Goal: Task Accomplishment & Management: Manage account settings

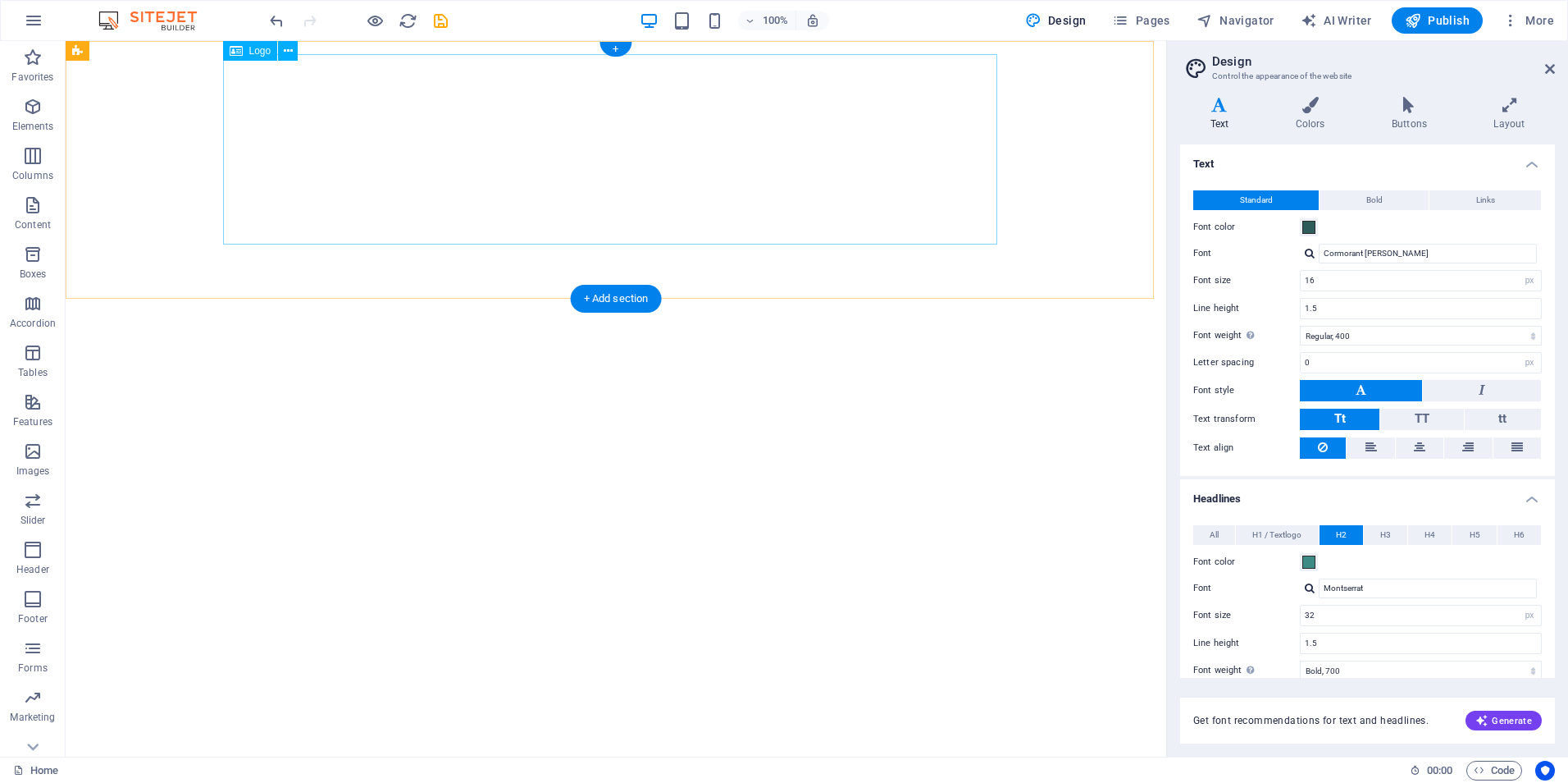
select select "px"
select select "400"
select select "px"
select select "700"
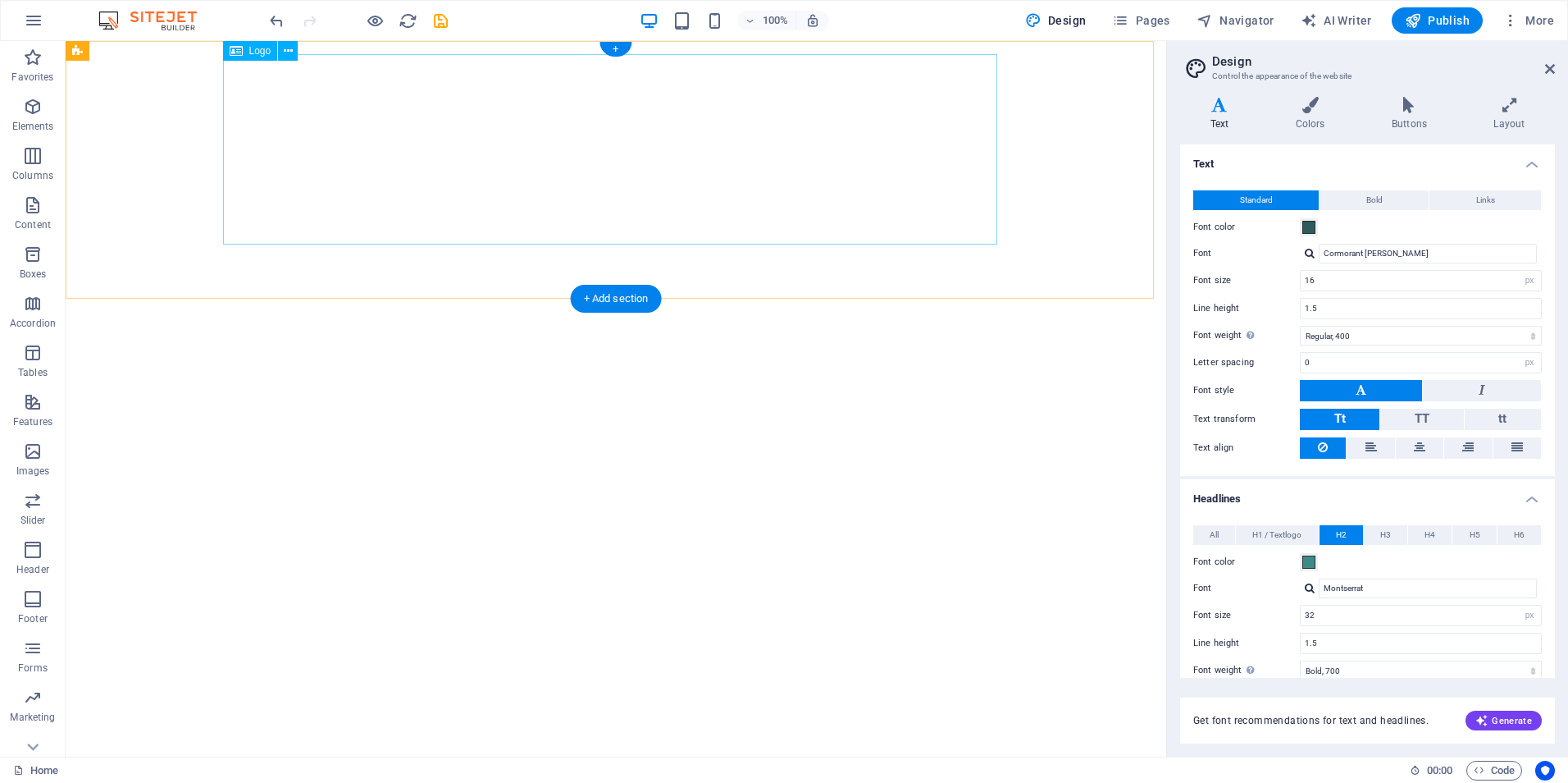
select select "px"
select select "rem"
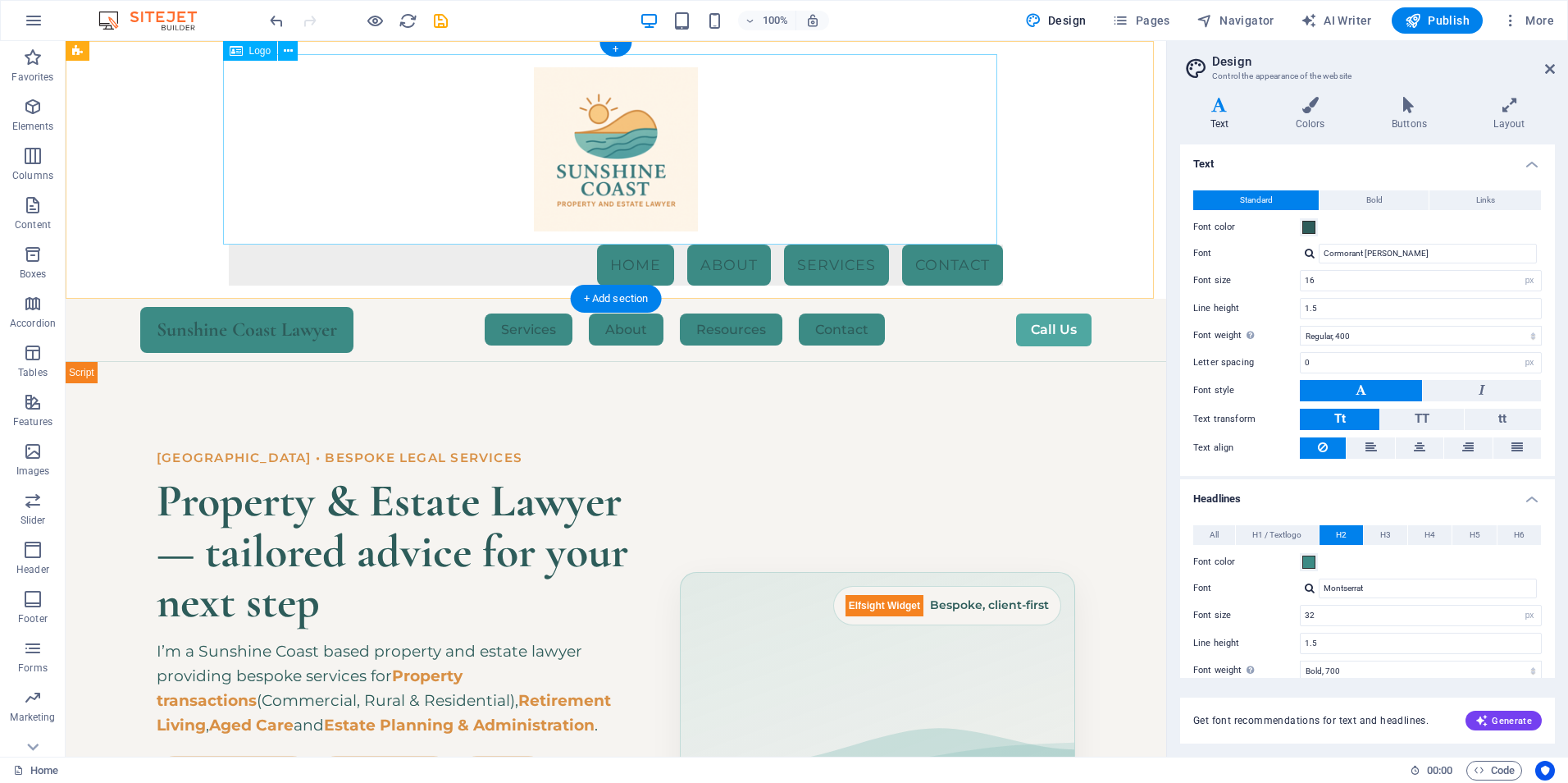
click at [747, 136] on div at bounding box center [616, 150] width 774 height 191
click at [1533, 19] on span "More" at bounding box center [1529, 21] width 52 height 17
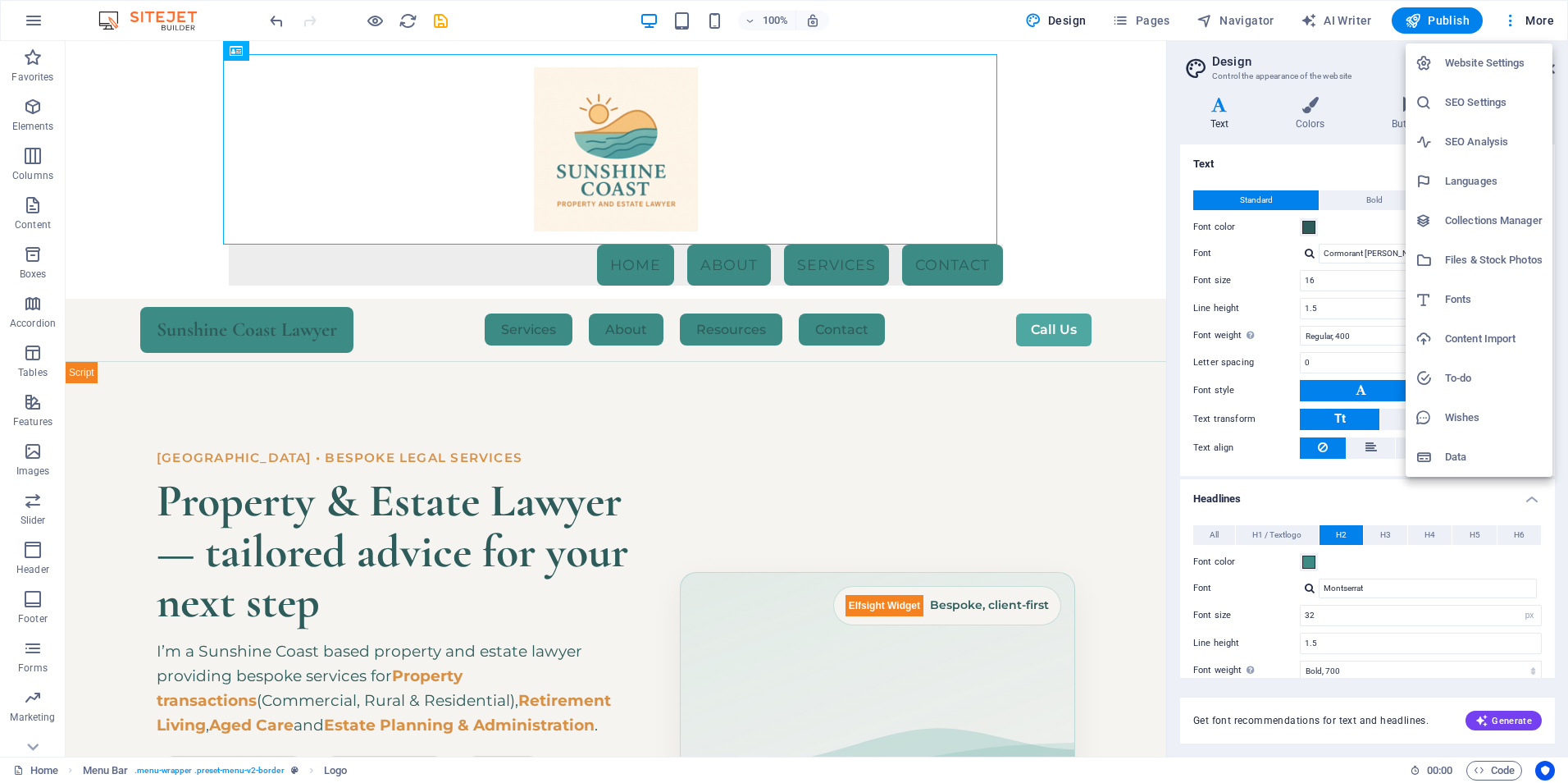
click at [1489, 257] on h6 "Files & Stock Photos" at bounding box center [1494, 260] width 98 height 20
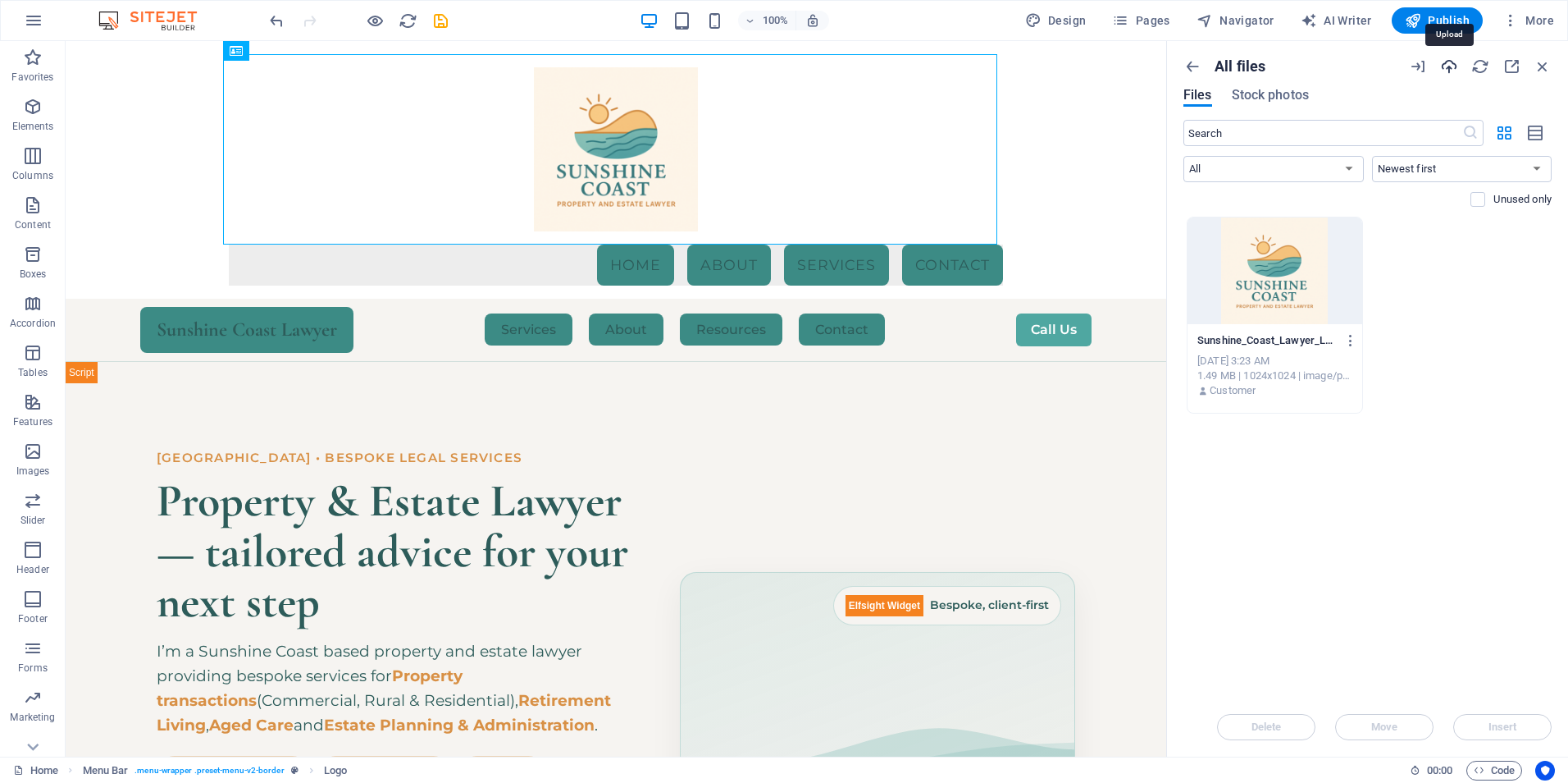
click at [1452, 66] on icon "button" at bounding box center [1449, 67] width 18 height 18
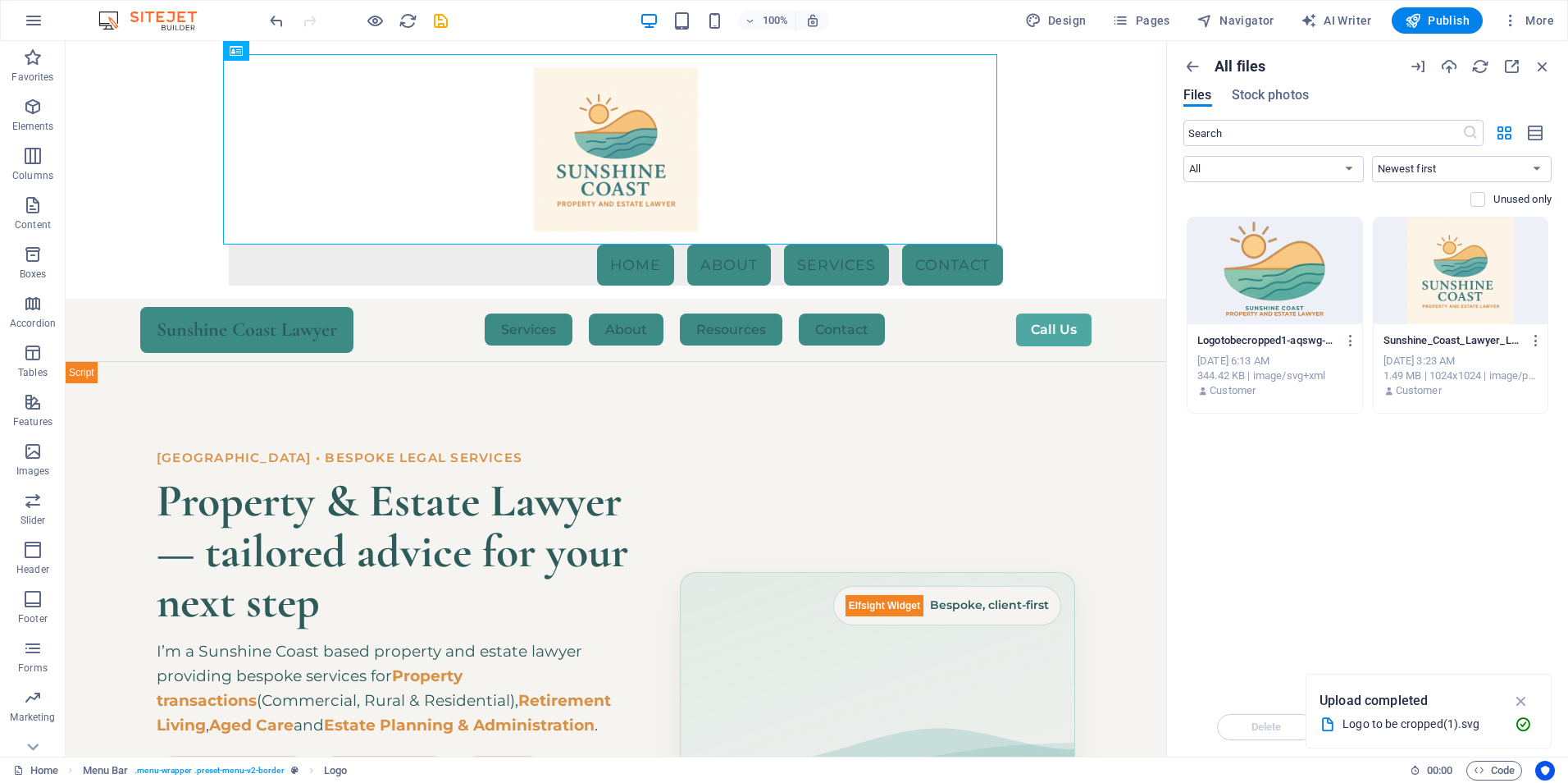
click at [1288, 274] on div at bounding box center [1274, 270] width 175 height 106
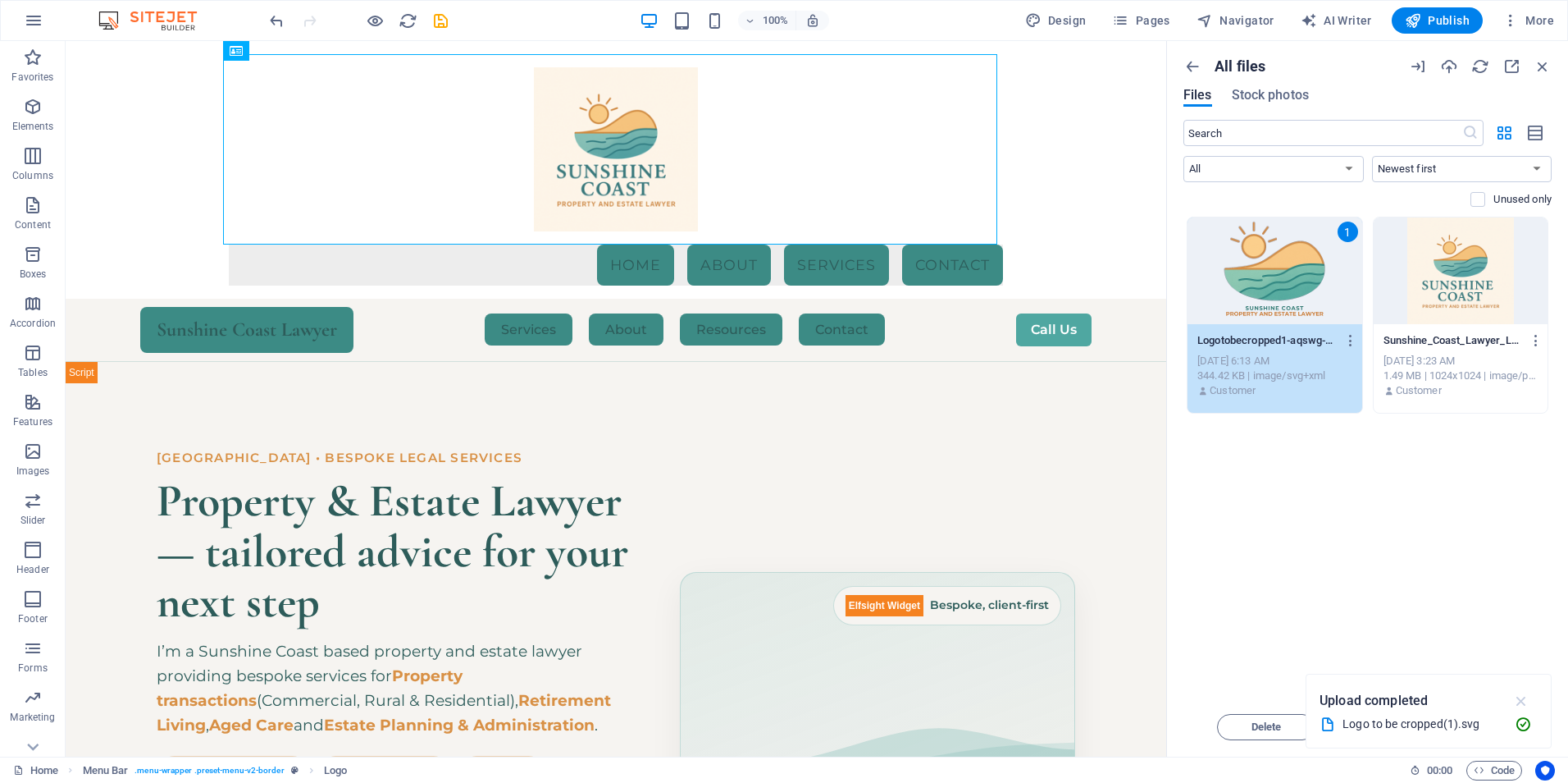
click at [1527, 702] on icon "button" at bounding box center [1521, 701] width 19 height 18
click at [1492, 726] on span "Insert" at bounding box center [1503, 727] width 28 height 10
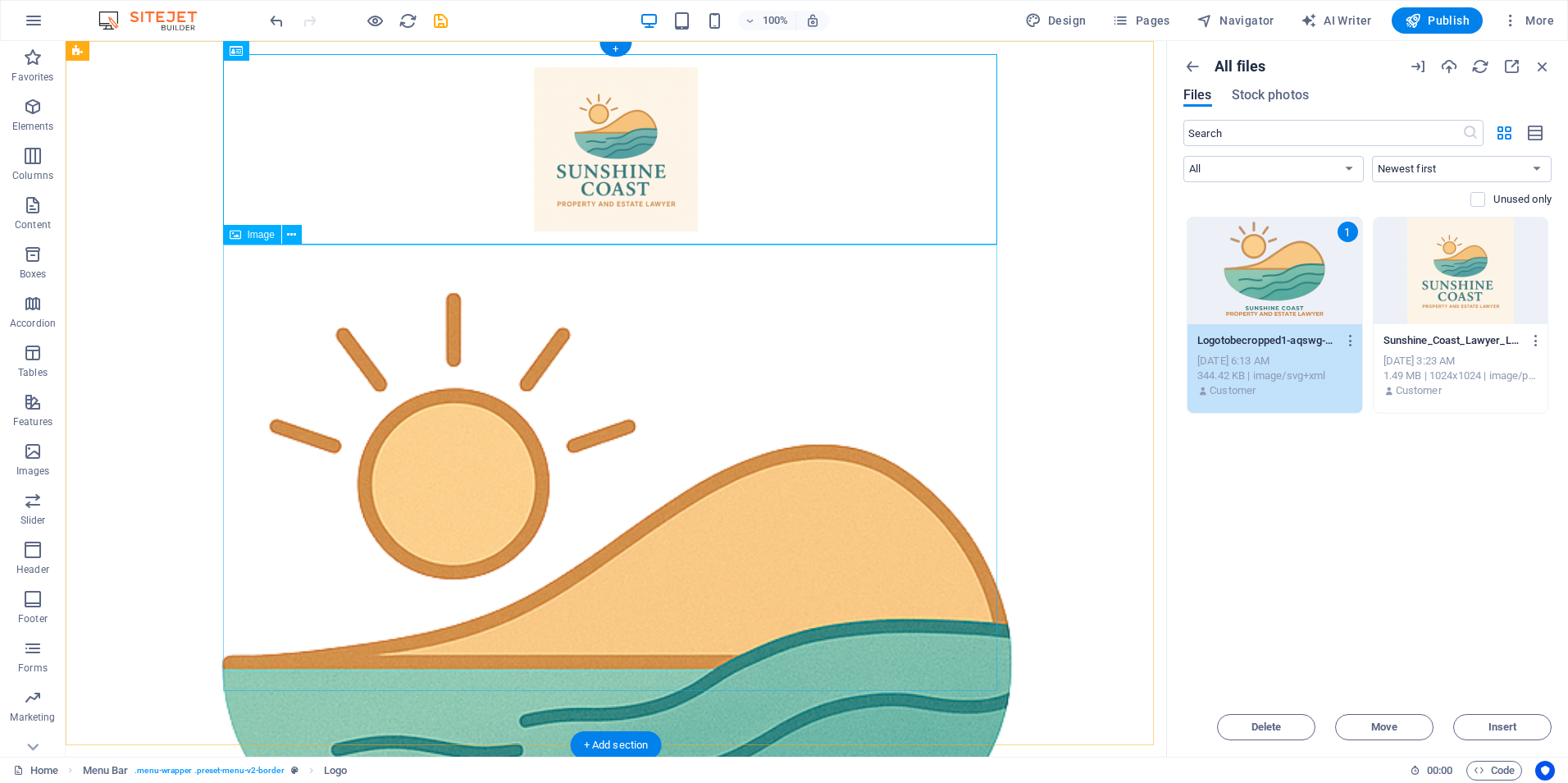
click at [810, 444] on figure at bounding box center [616, 678] width 774 height 867
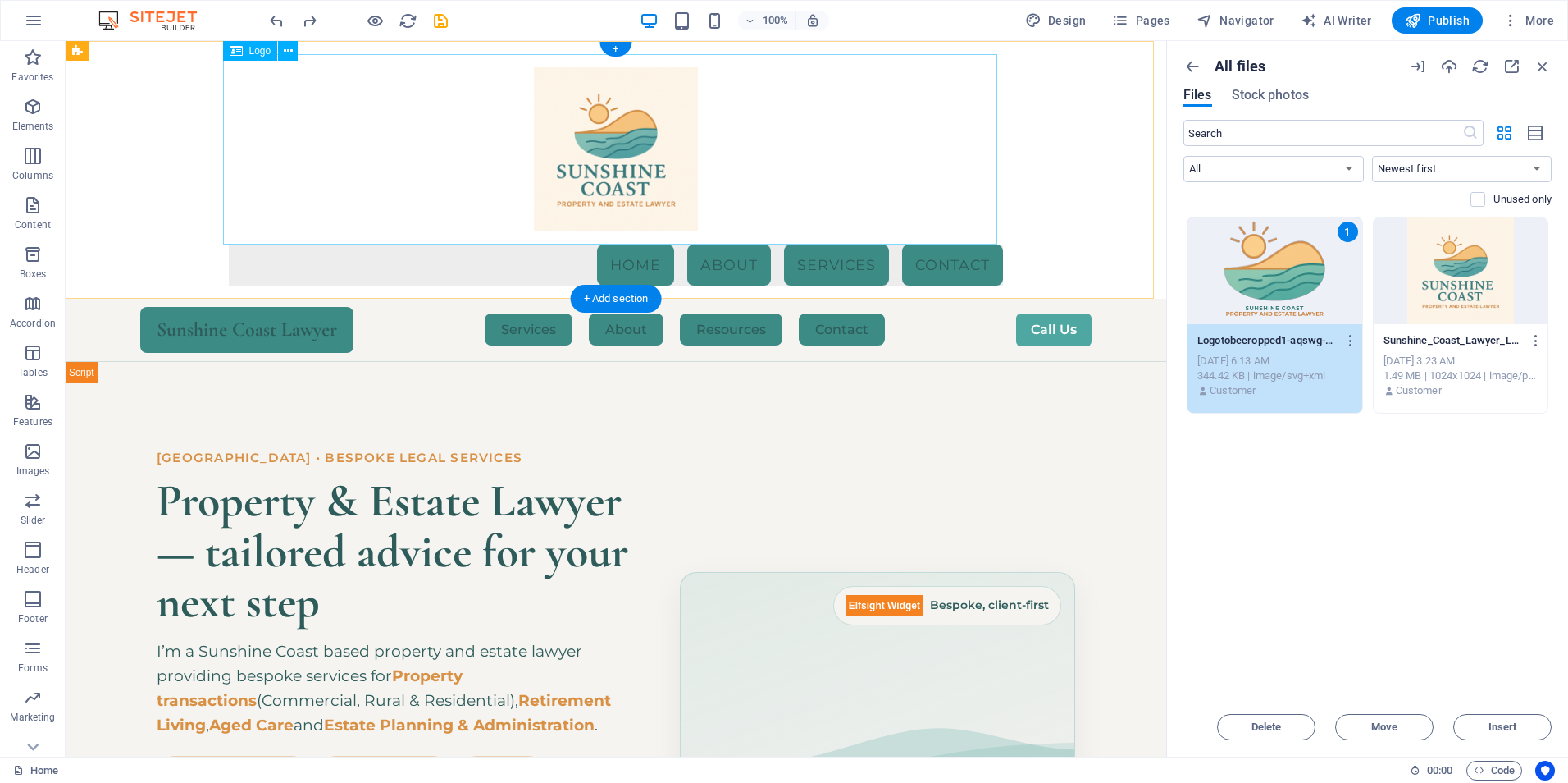
click at [573, 149] on div at bounding box center [616, 150] width 774 height 191
click at [284, 51] on icon at bounding box center [288, 51] width 9 height 18
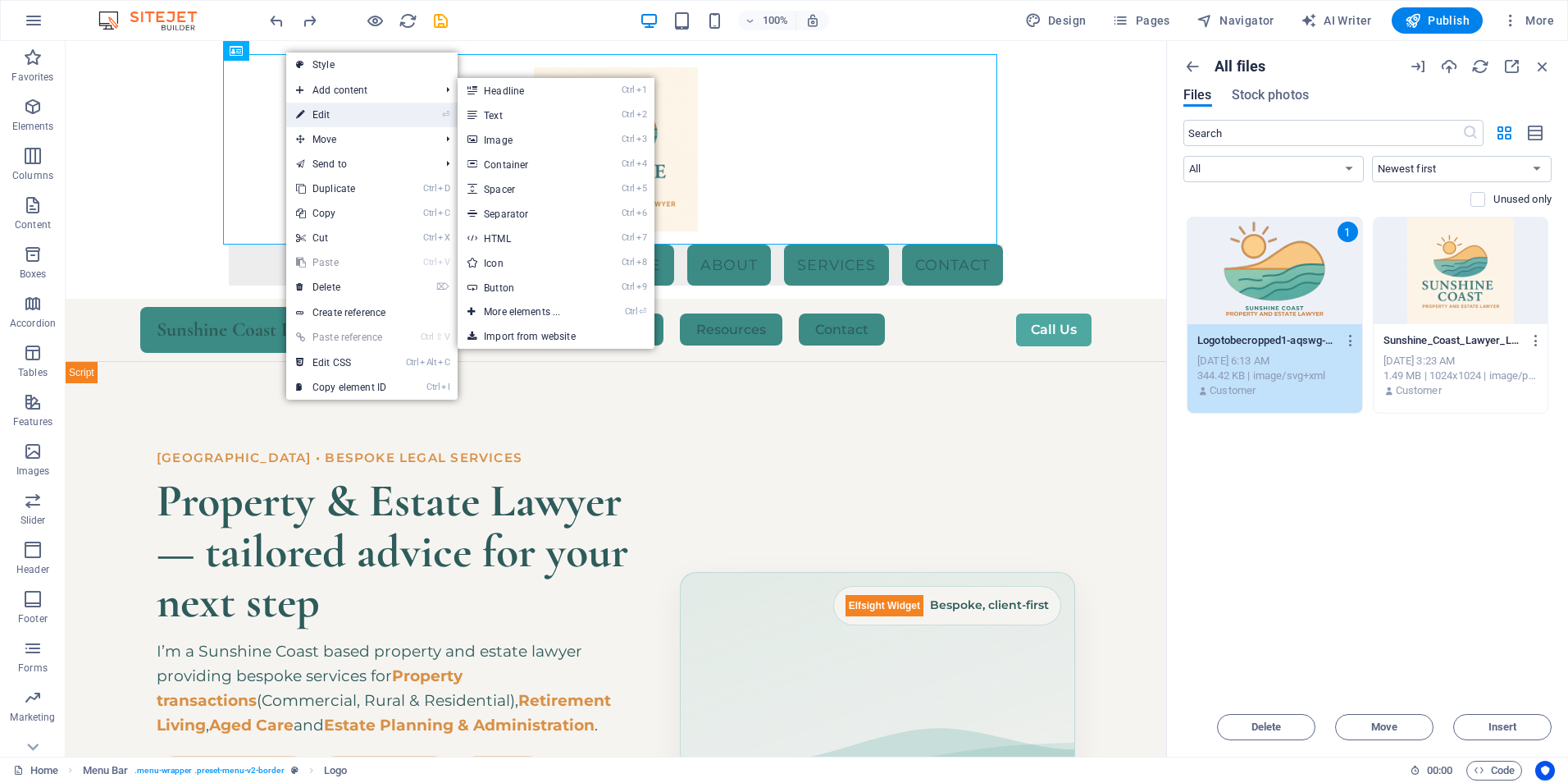
click at [315, 114] on link "⏎ Edit" at bounding box center [340, 115] width 110 height 24
select select "px"
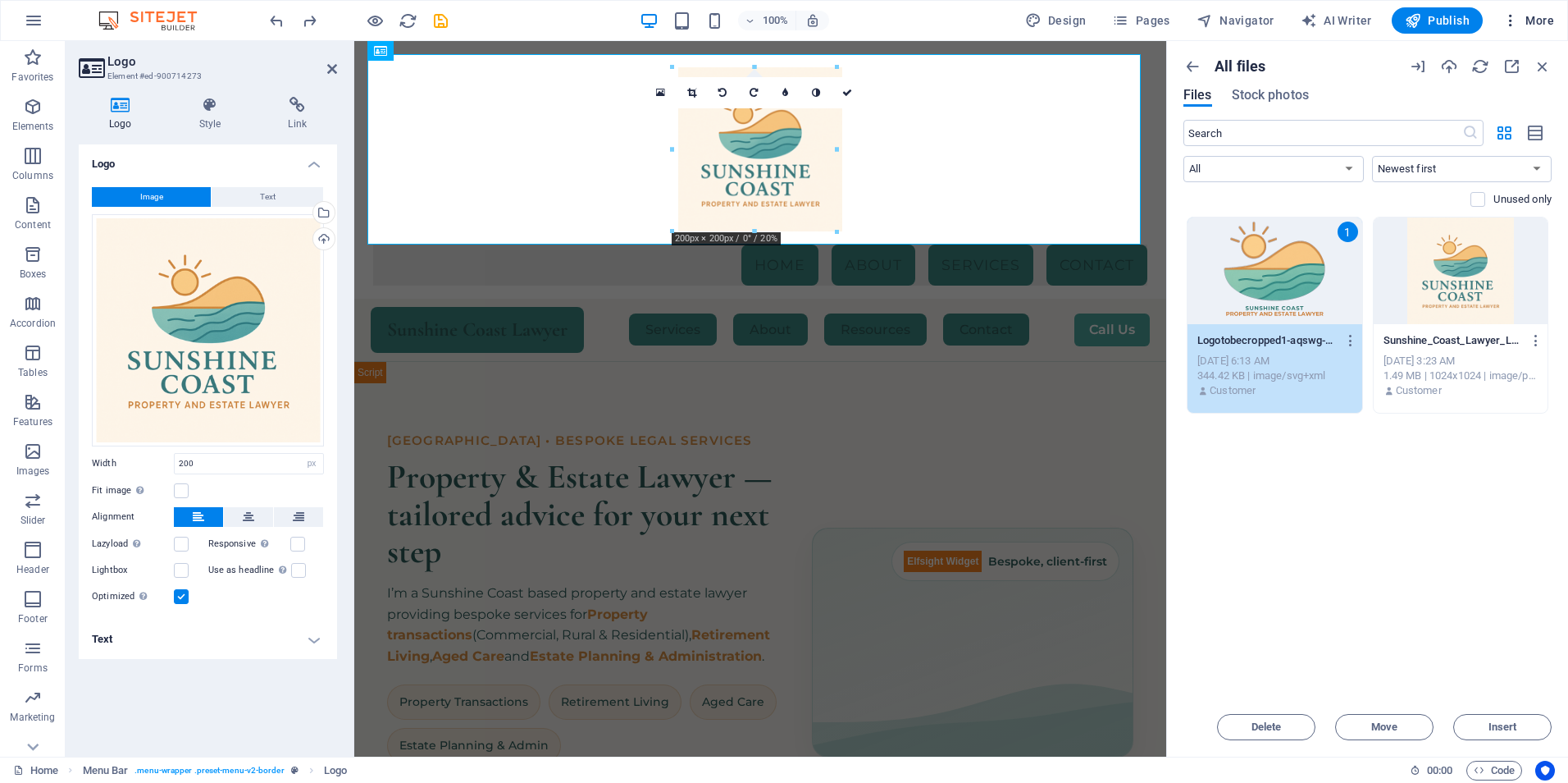
click at [1514, 19] on icon "button" at bounding box center [1511, 21] width 17 height 17
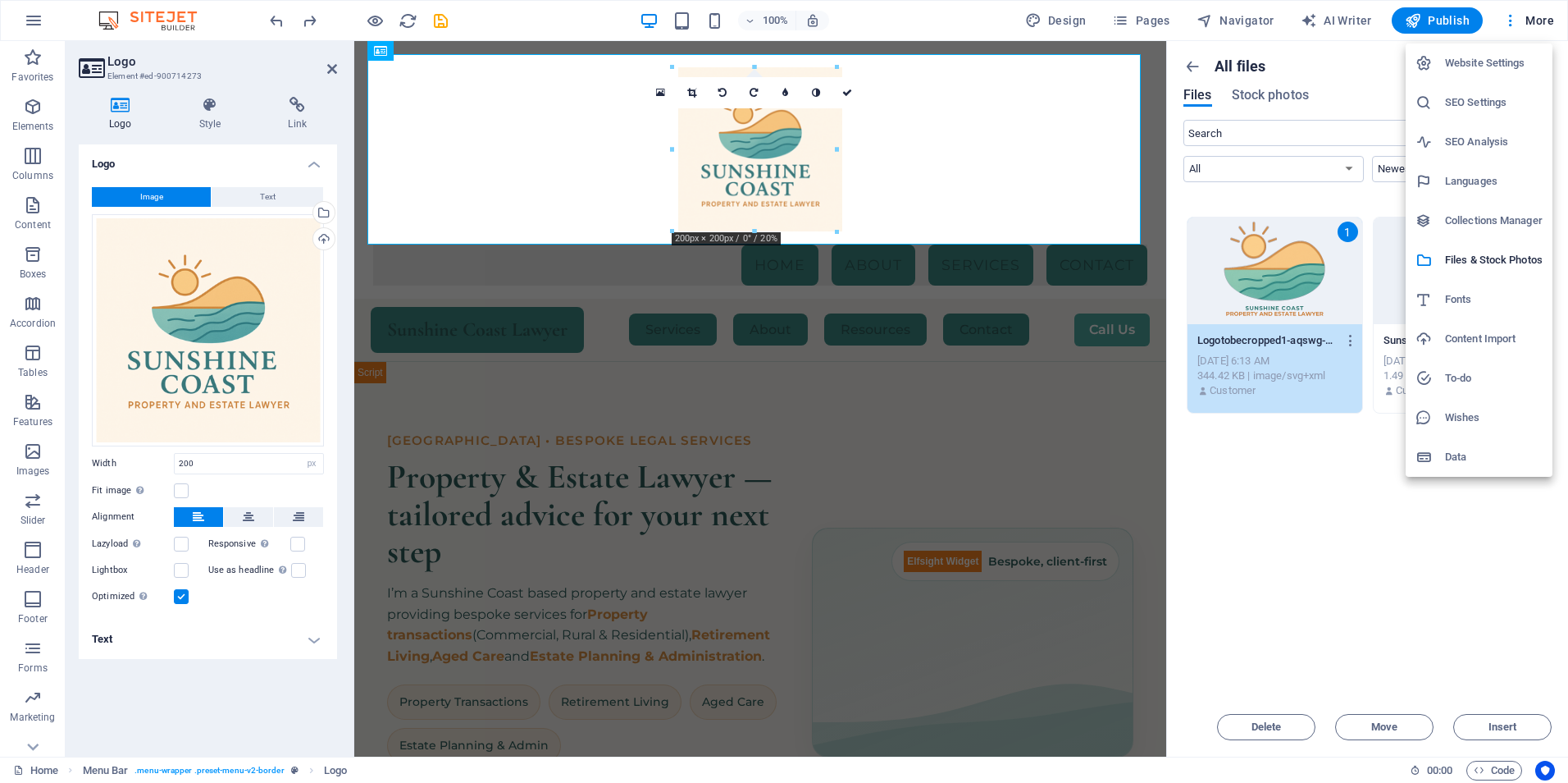
click at [1498, 60] on h6 "Website Settings" at bounding box center [1494, 64] width 98 height 20
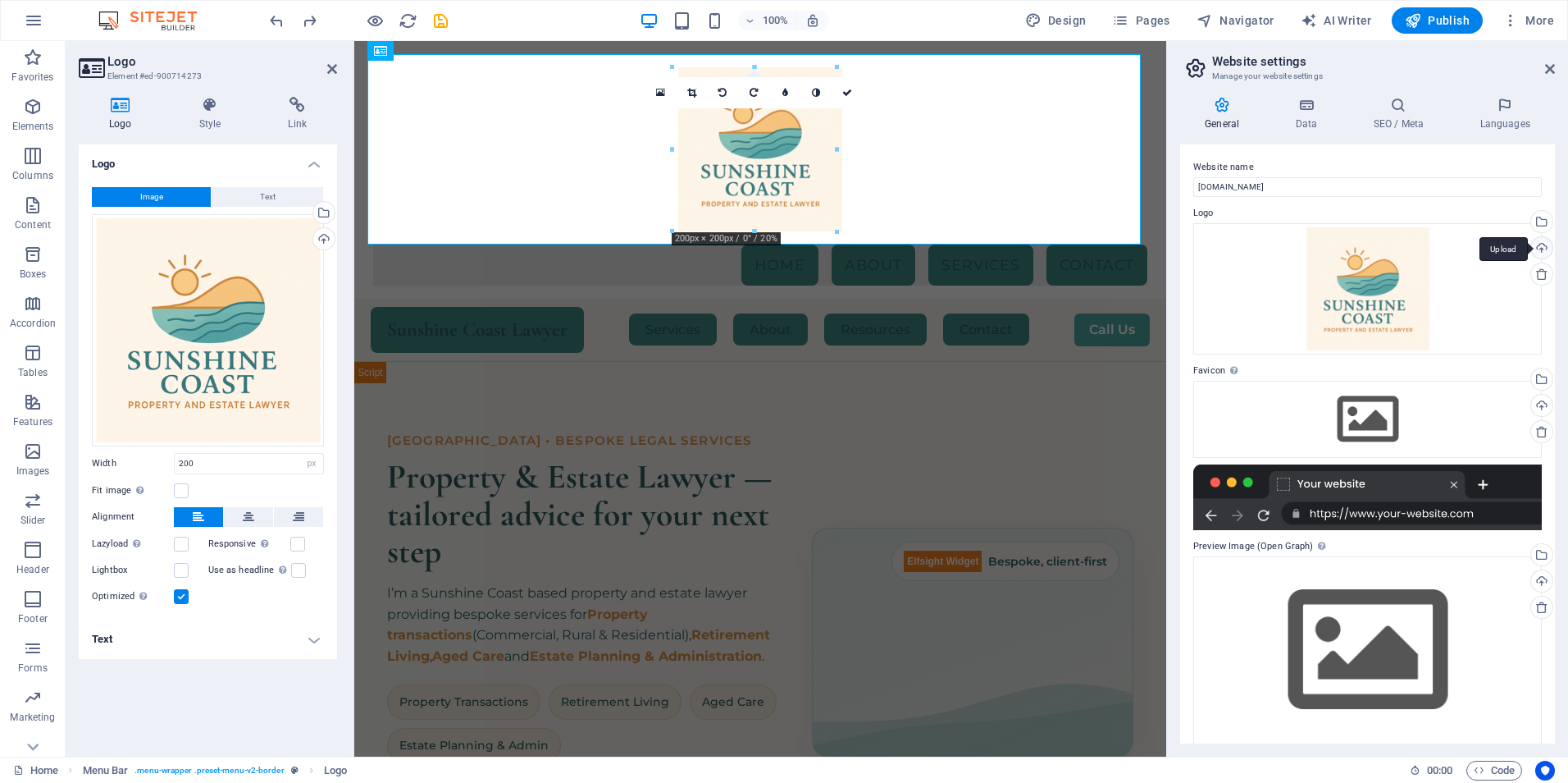
click at [1539, 244] on div "Upload" at bounding box center [1540, 248] width 24 height 24
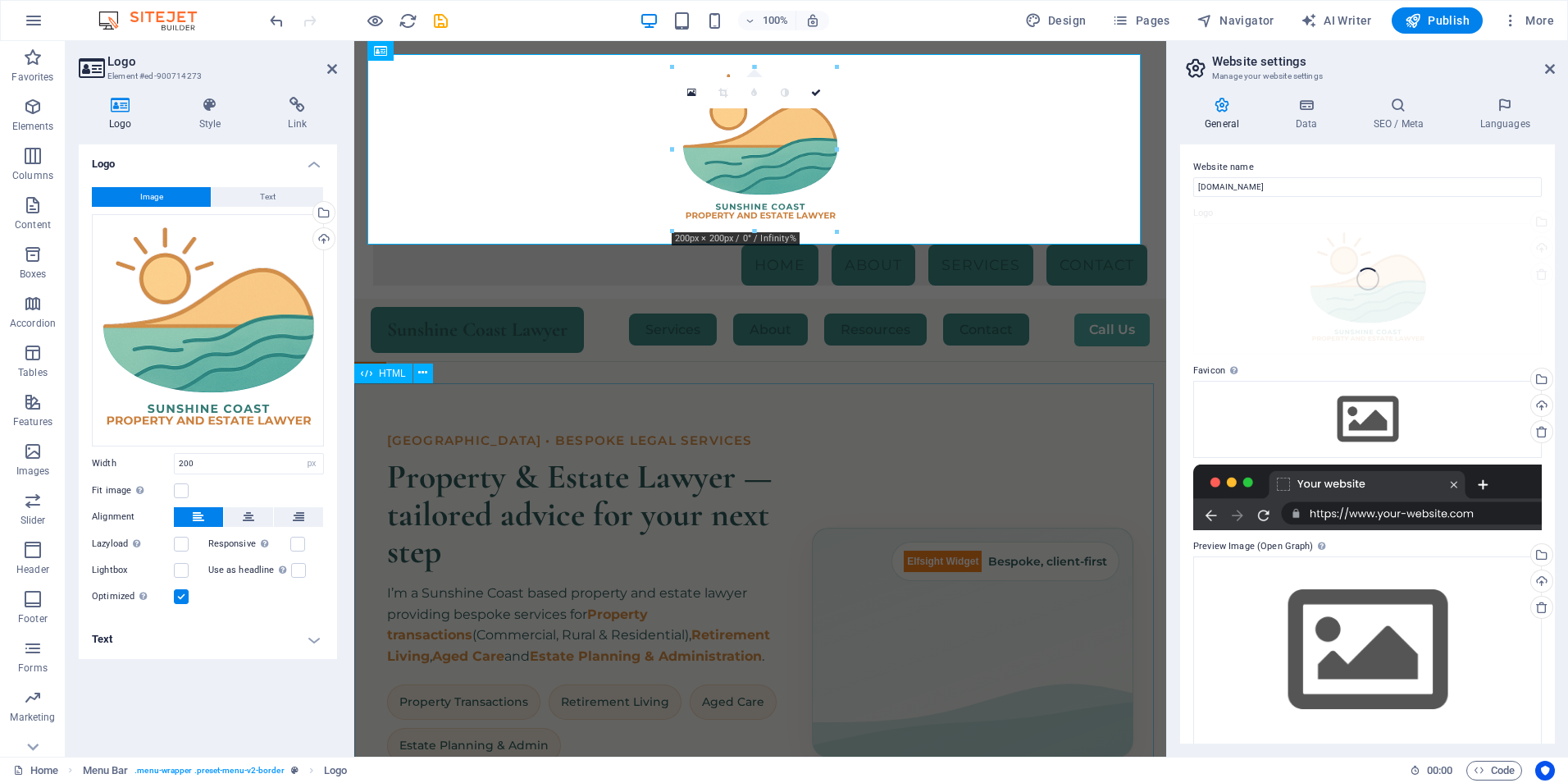
click at [961, 443] on div "Hero Banner – Sunshine Coast Property & Estate Lawyer [GEOGRAPHIC_DATA] • Bespo…" at bounding box center [760, 642] width 812 height 519
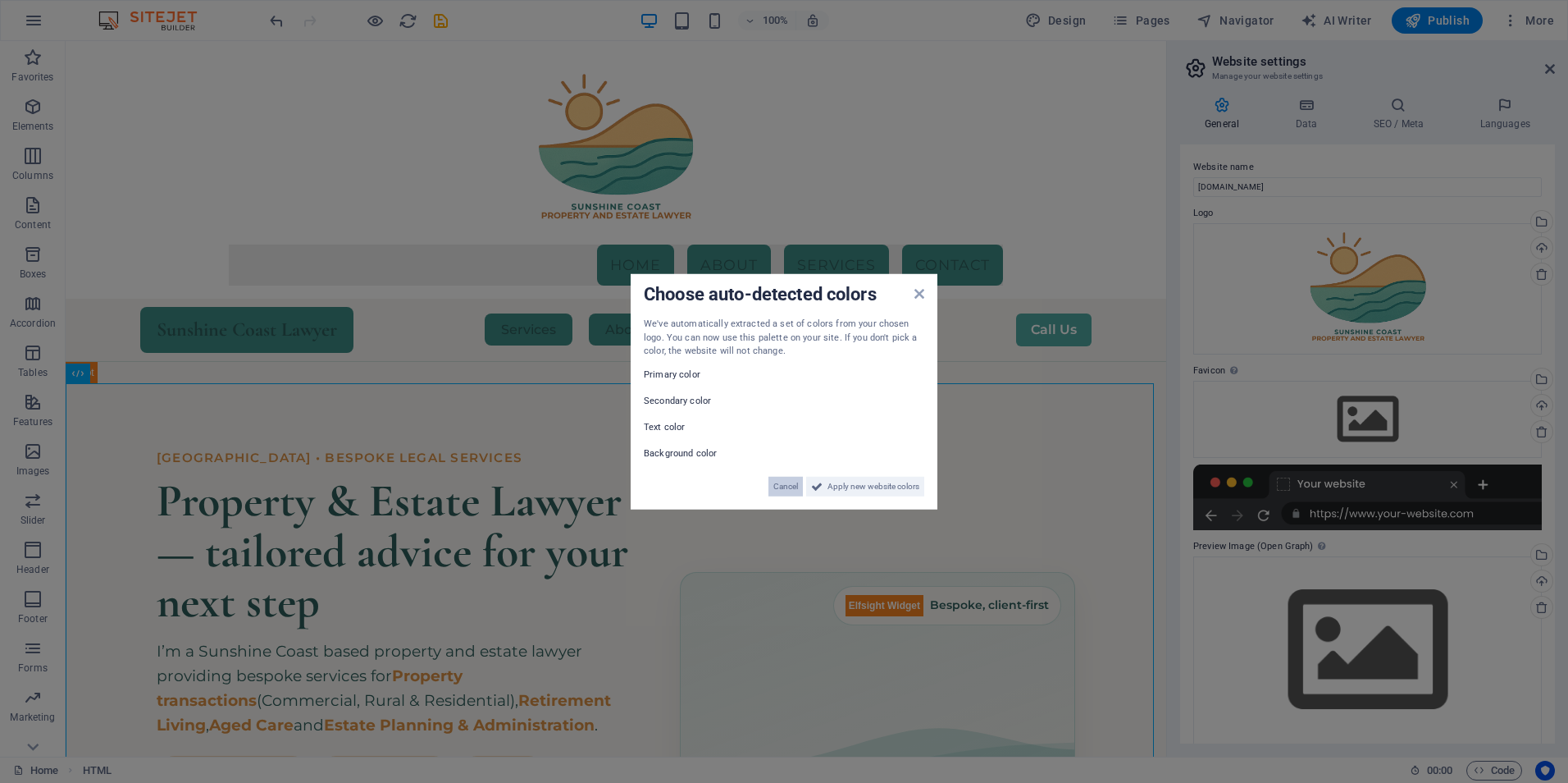
click at [783, 488] on span "Cancel" at bounding box center [785, 486] width 24 height 20
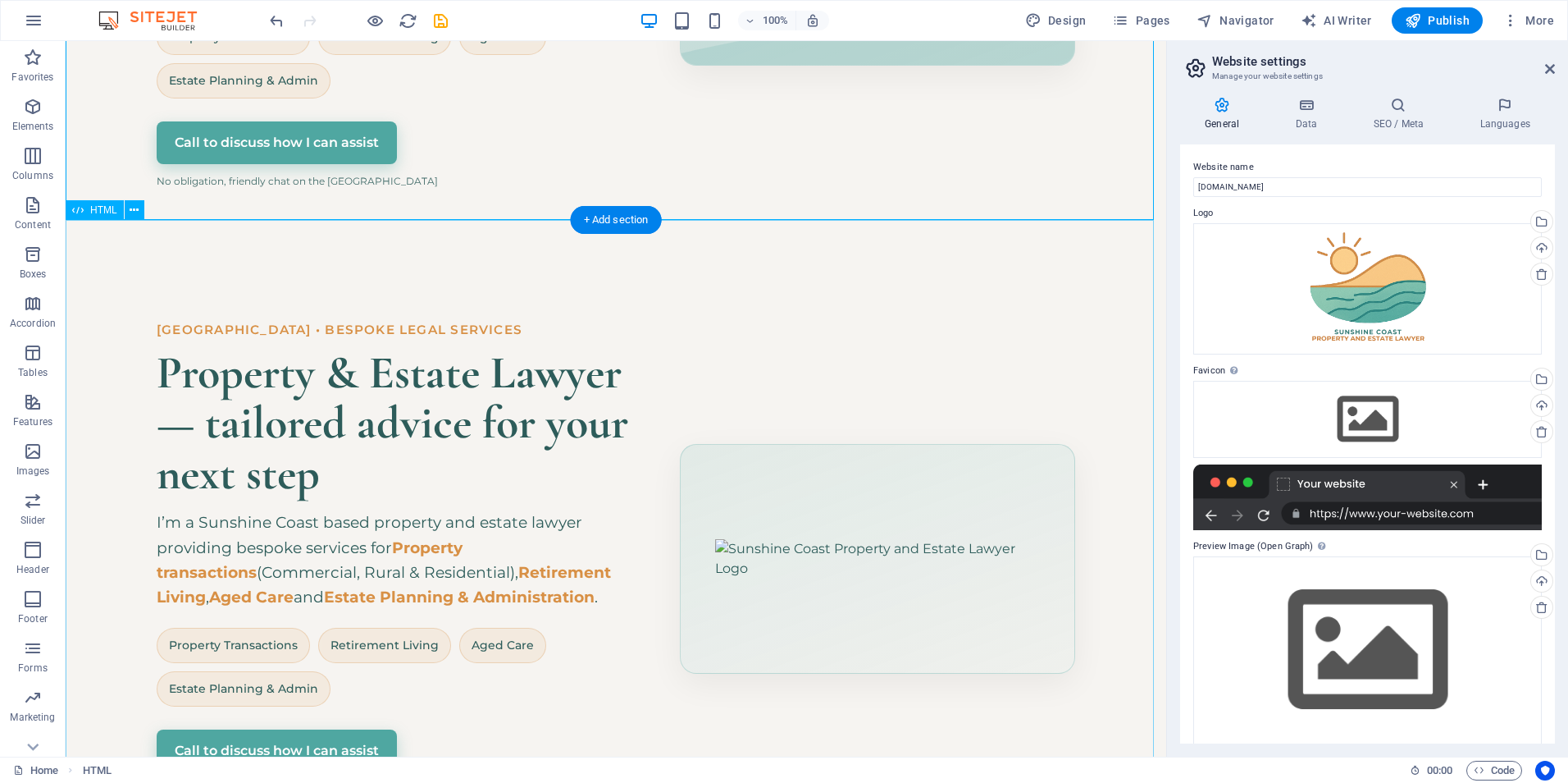
scroll to position [818, 0]
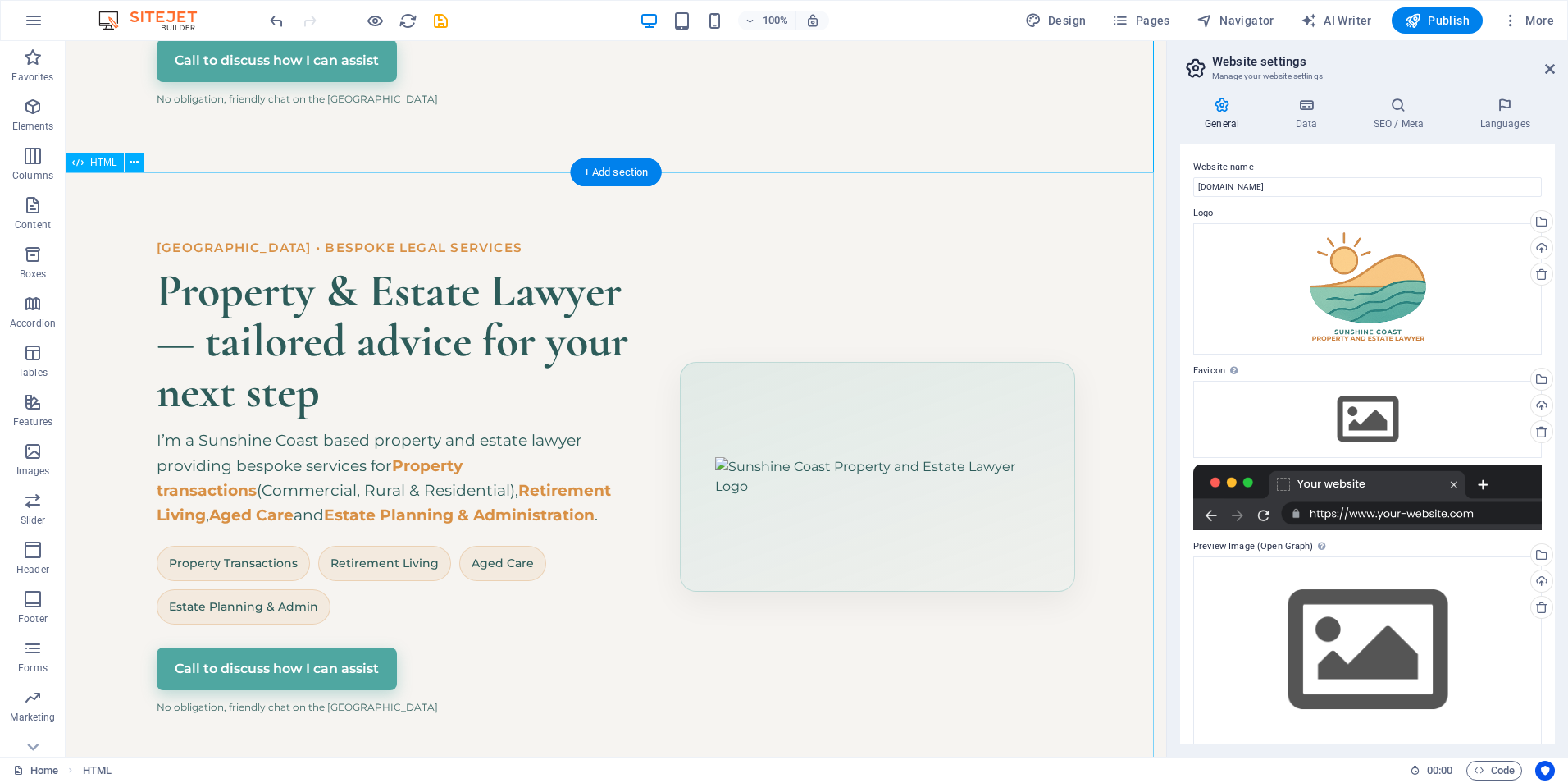
click at [898, 447] on div "Hero Banner – Sunshine Coast Property & Estate Lawyer [GEOGRAPHIC_DATA] • Bespo…" at bounding box center [615, 476] width 1101 height 608
click at [879, 487] on div "Hero Banner – Sunshine Coast Property & Estate Lawyer [GEOGRAPHIC_DATA] • Bespo…" at bounding box center [615, 476] width 1101 height 608
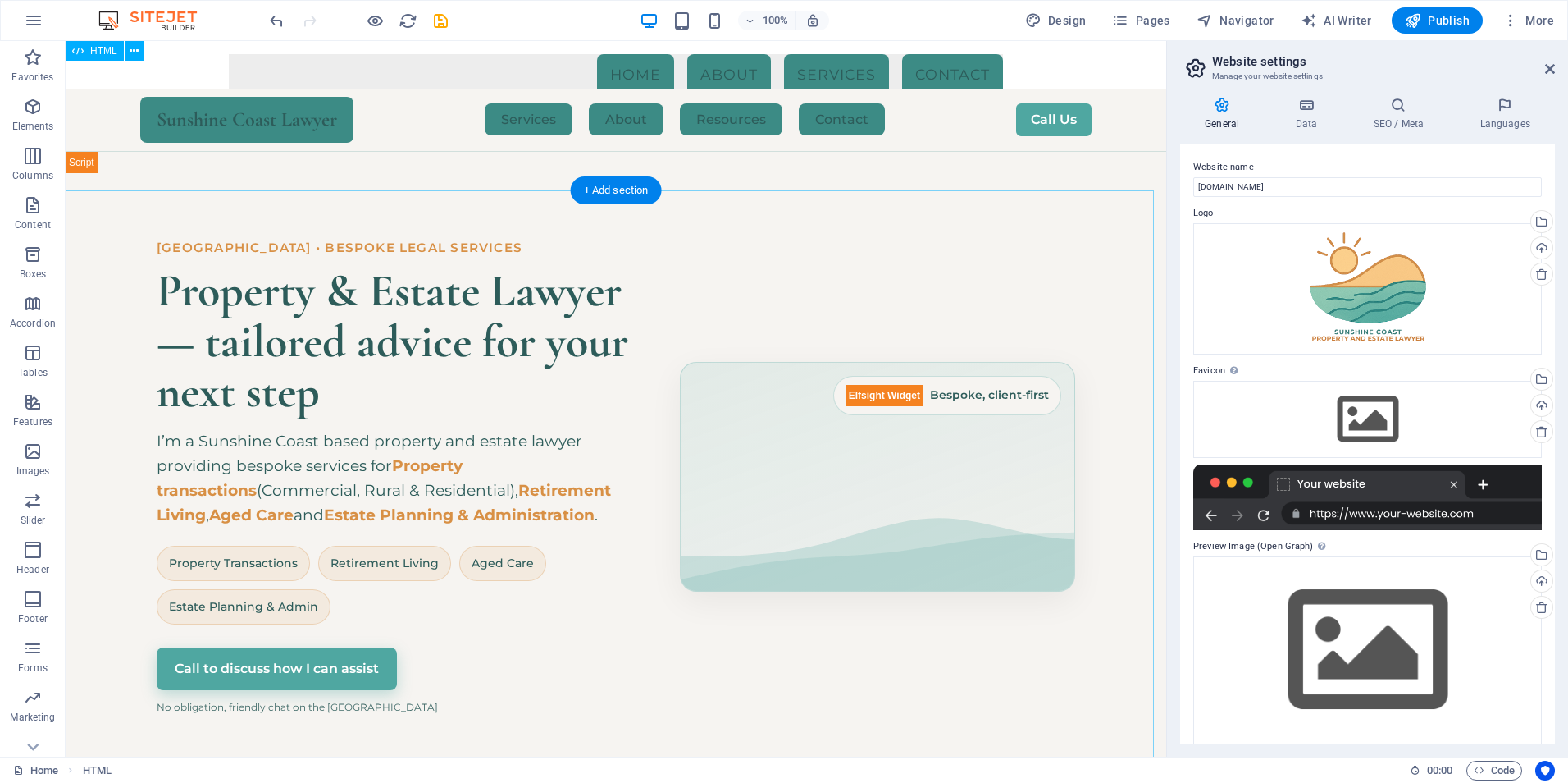
scroll to position [0, 0]
